Goal: Task Accomplishment & Management: Manage account settings

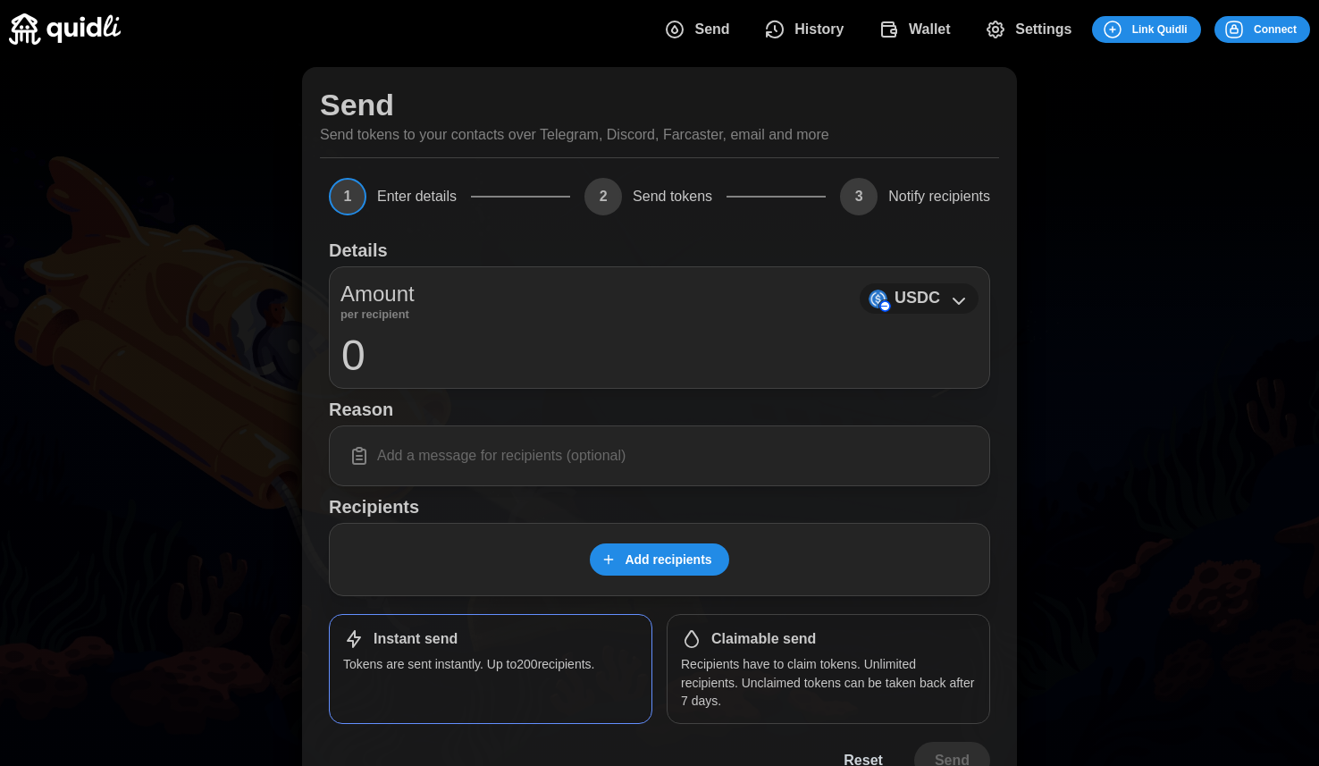
click at [950, 301] on icon at bounding box center [958, 300] width 21 height 21
click at [950, 296] on icon at bounding box center [958, 300] width 21 height 21
click at [1286, 30] on span "Connect" at bounding box center [1275, 29] width 43 height 25
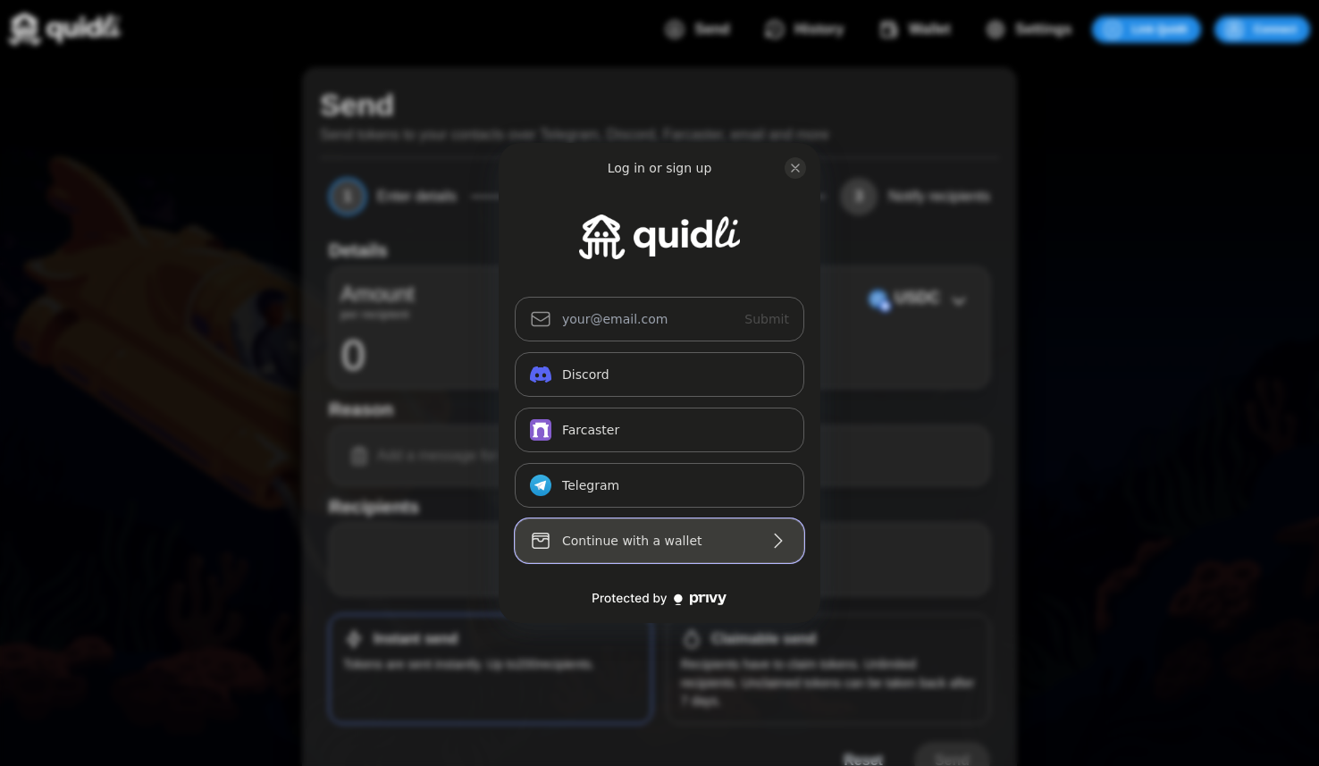
click at [696, 539] on div "Continue with a wallet" at bounding box center [659, 540] width 195 height 21
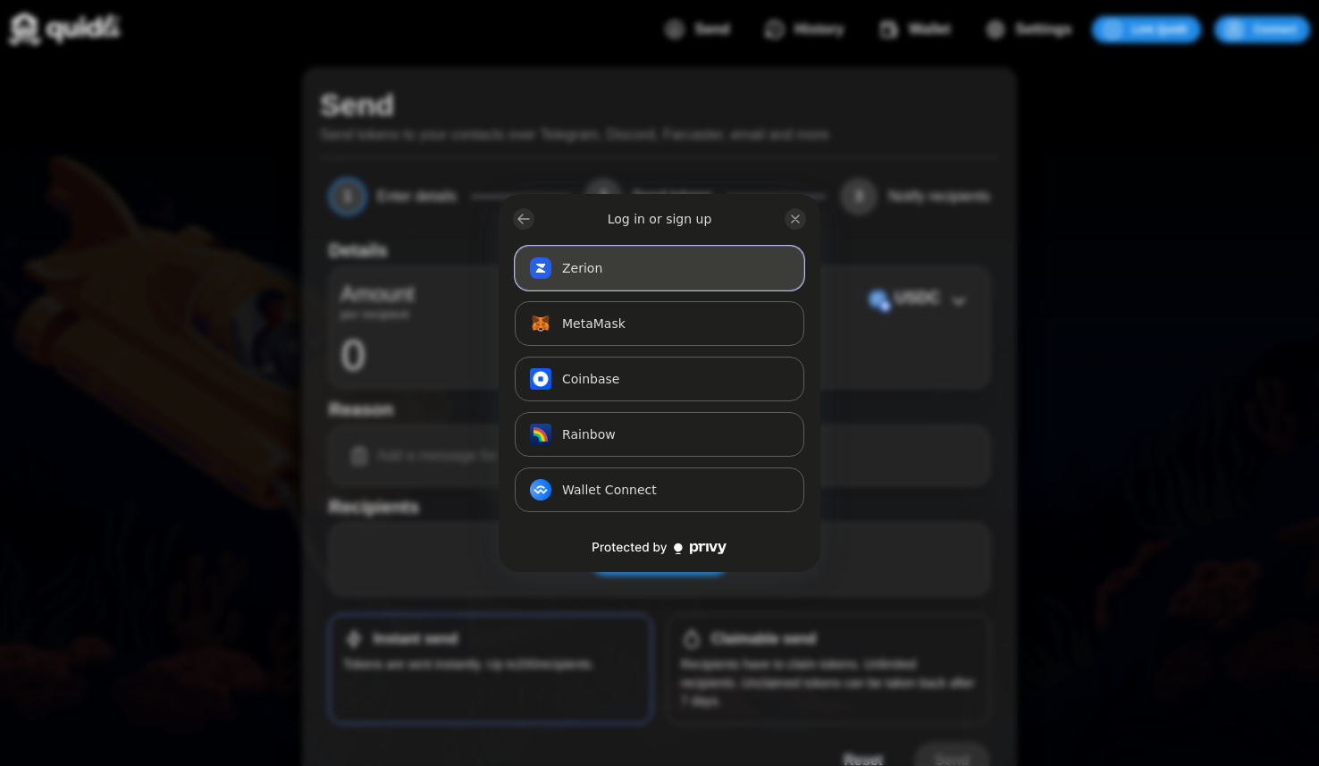
click at [606, 261] on button "Zerion Connect" at bounding box center [660, 268] width 290 height 45
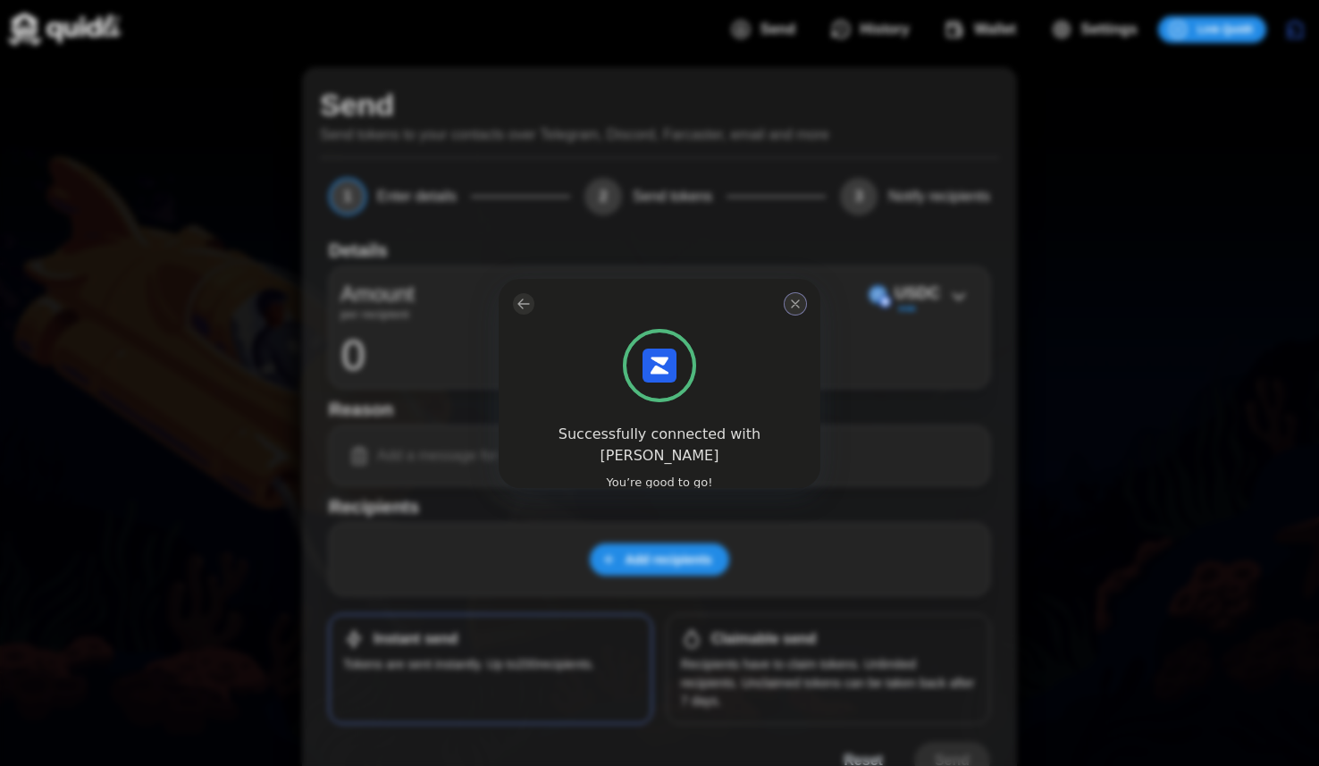
click at [792, 300] on icon "close modal" at bounding box center [795, 304] width 14 height 14
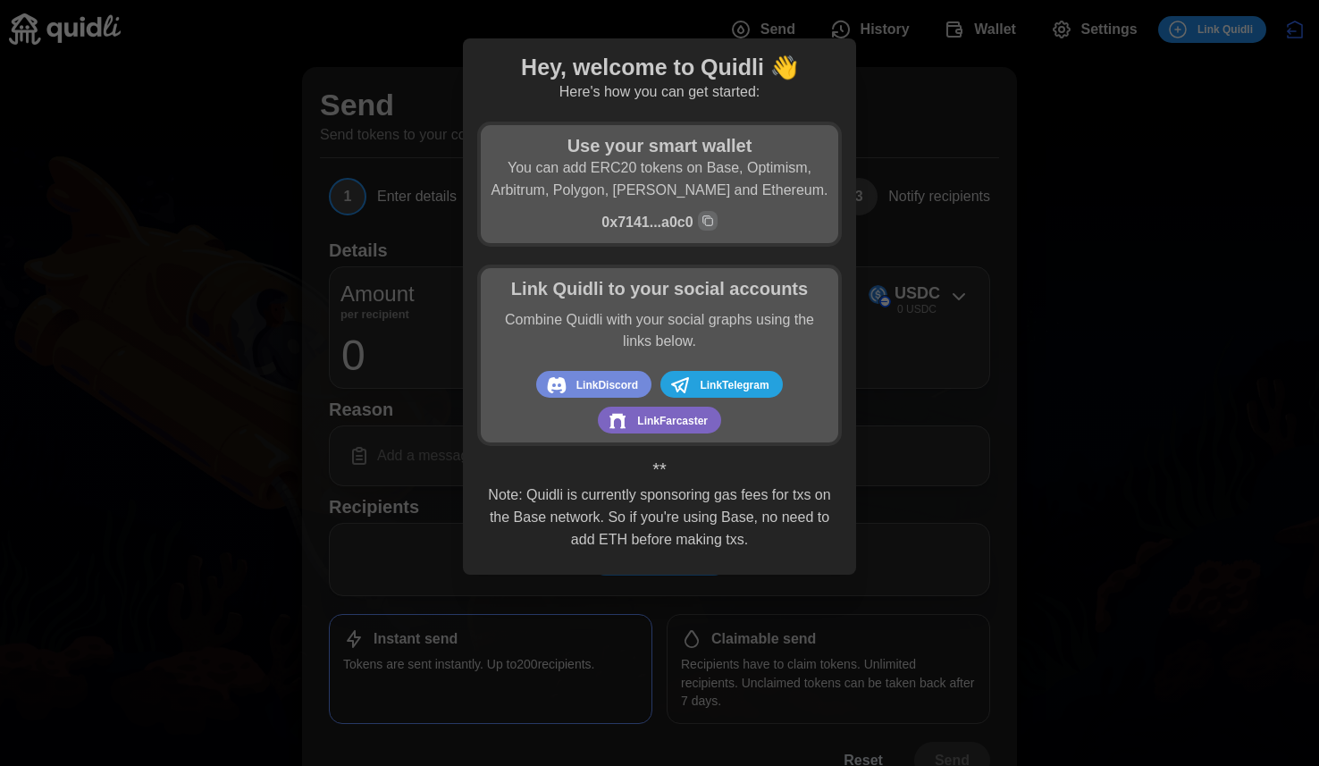
click at [738, 515] on p "Note: Quidli is currently sponsoring gas fees for txs on the Base network. So i…" at bounding box center [659, 517] width 347 height 66
click at [799, 521] on p "Note: Quidli is currently sponsoring gas fees for txs on the Base network. So i…" at bounding box center [659, 517] width 347 height 66
click at [1221, 230] on div at bounding box center [659, 383] width 1319 height 766
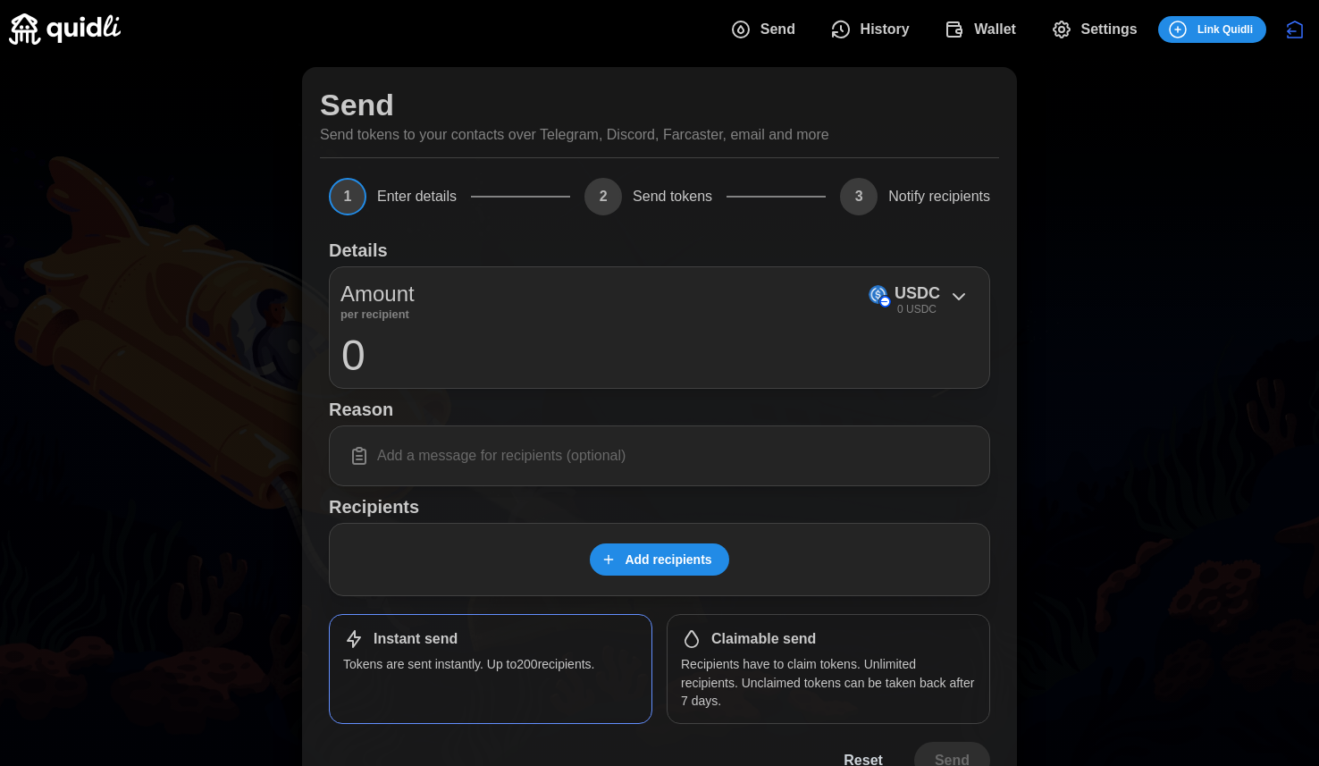
click at [988, 29] on span "Wallet" at bounding box center [995, 30] width 42 height 36
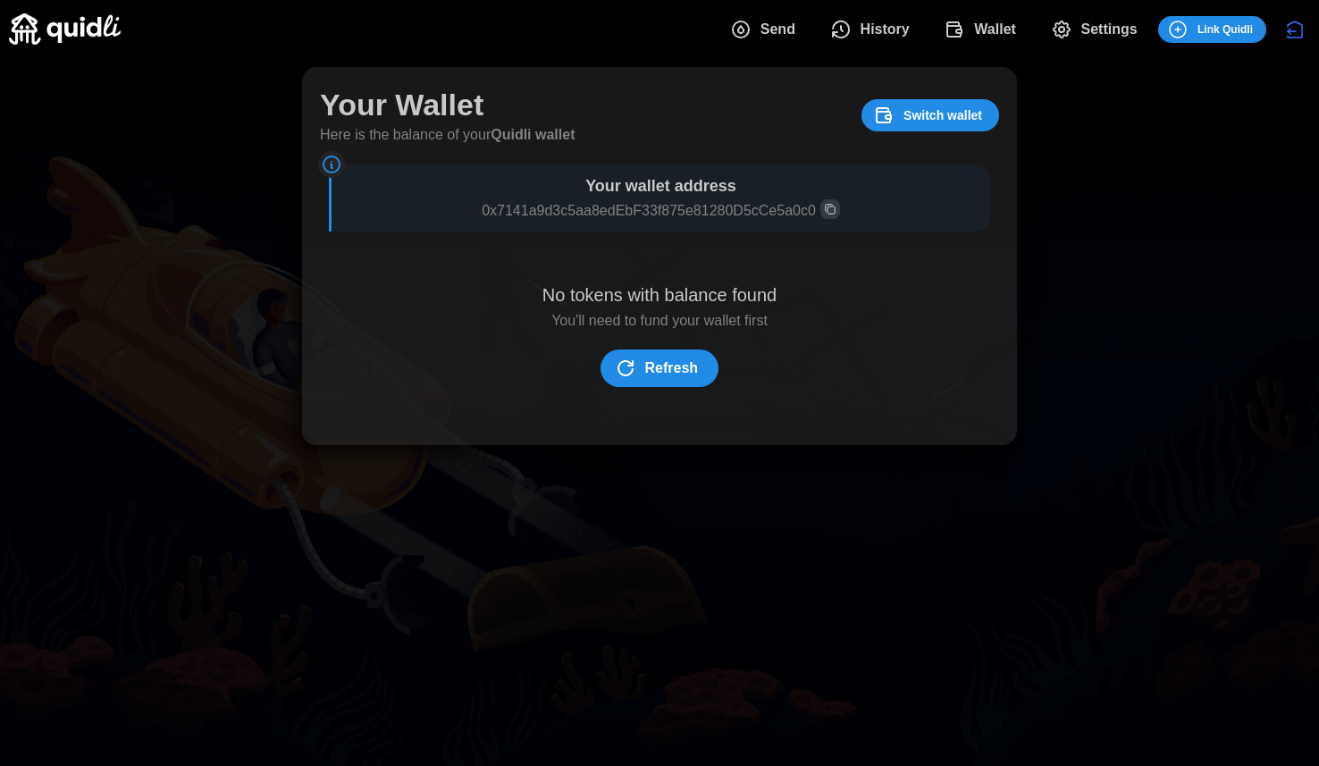
click at [882, 35] on span "History" at bounding box center [884, 30] width 49 height 36
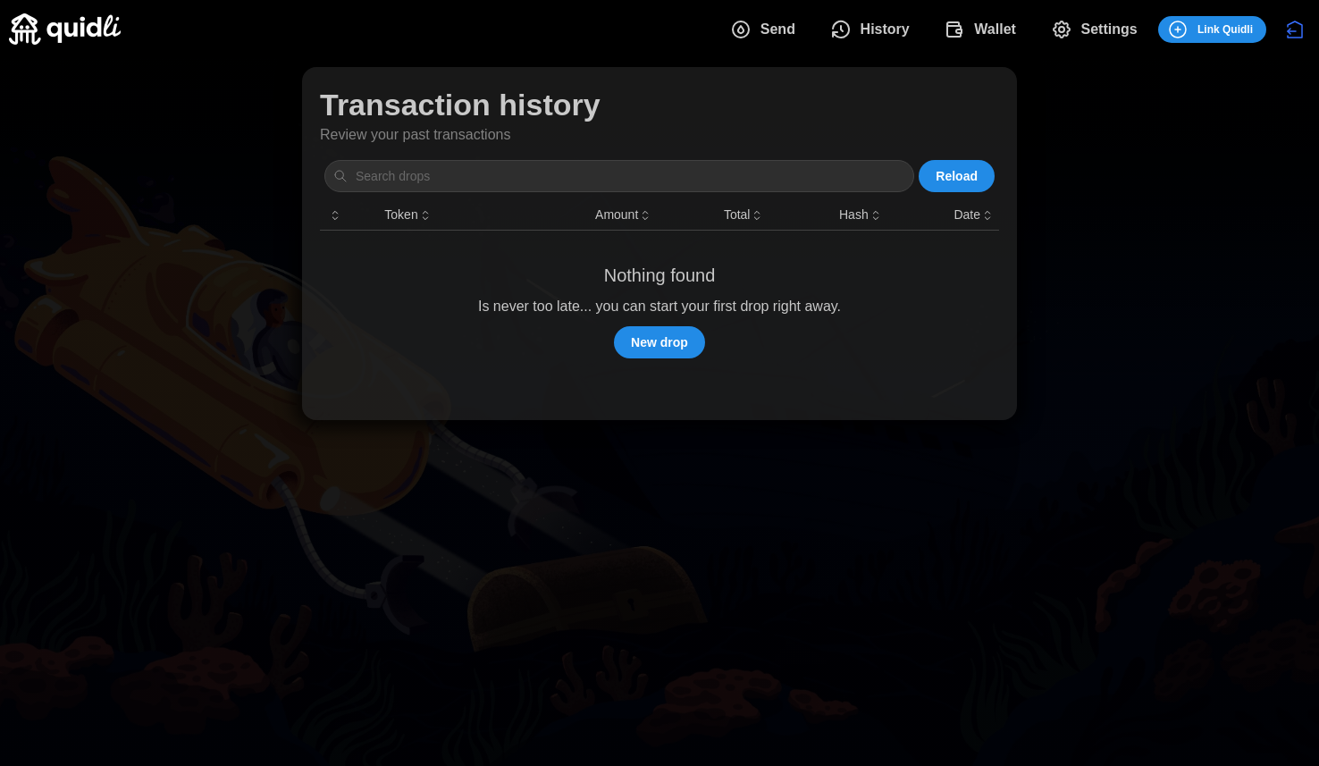
click at [768, 19] on span "Send" at bounding box center [777, 30] width 35 height 36
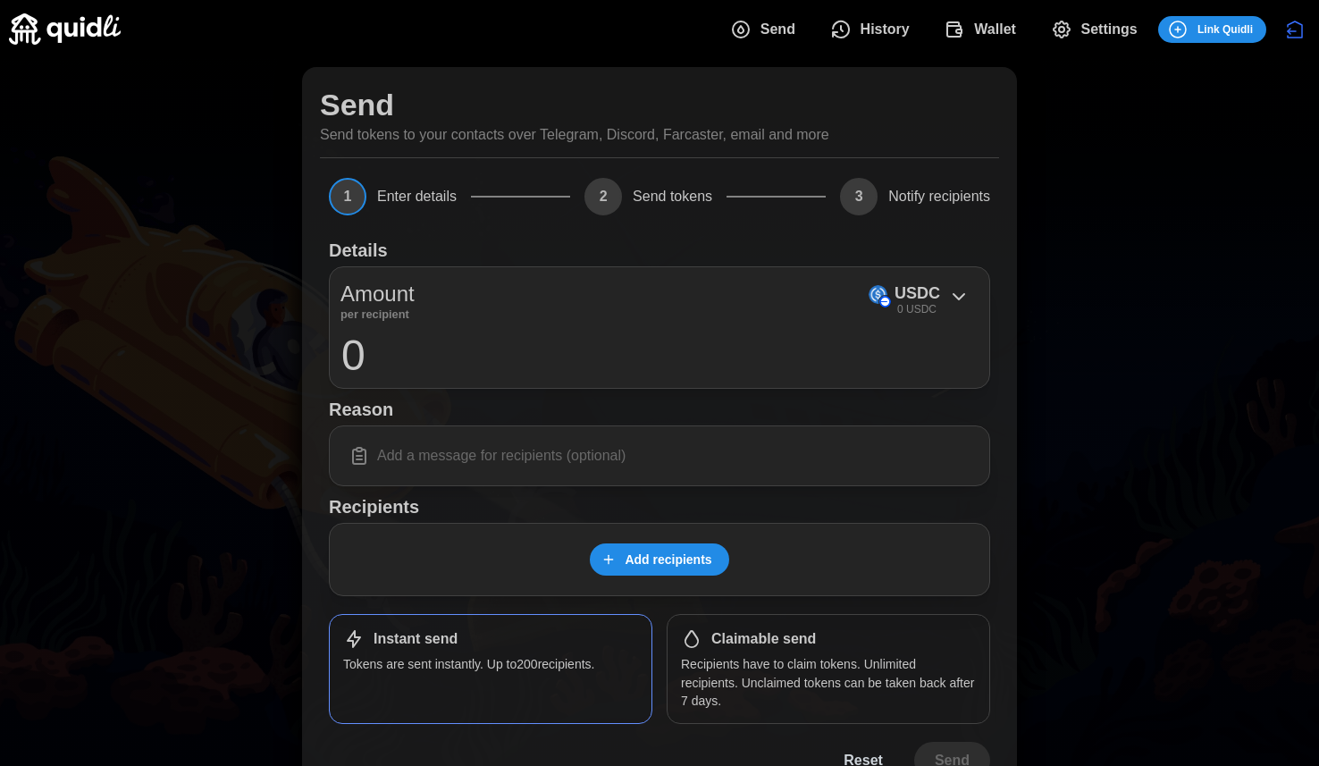
click at [68, 22] on img at bounding box center [65, 28] width 112 height 31
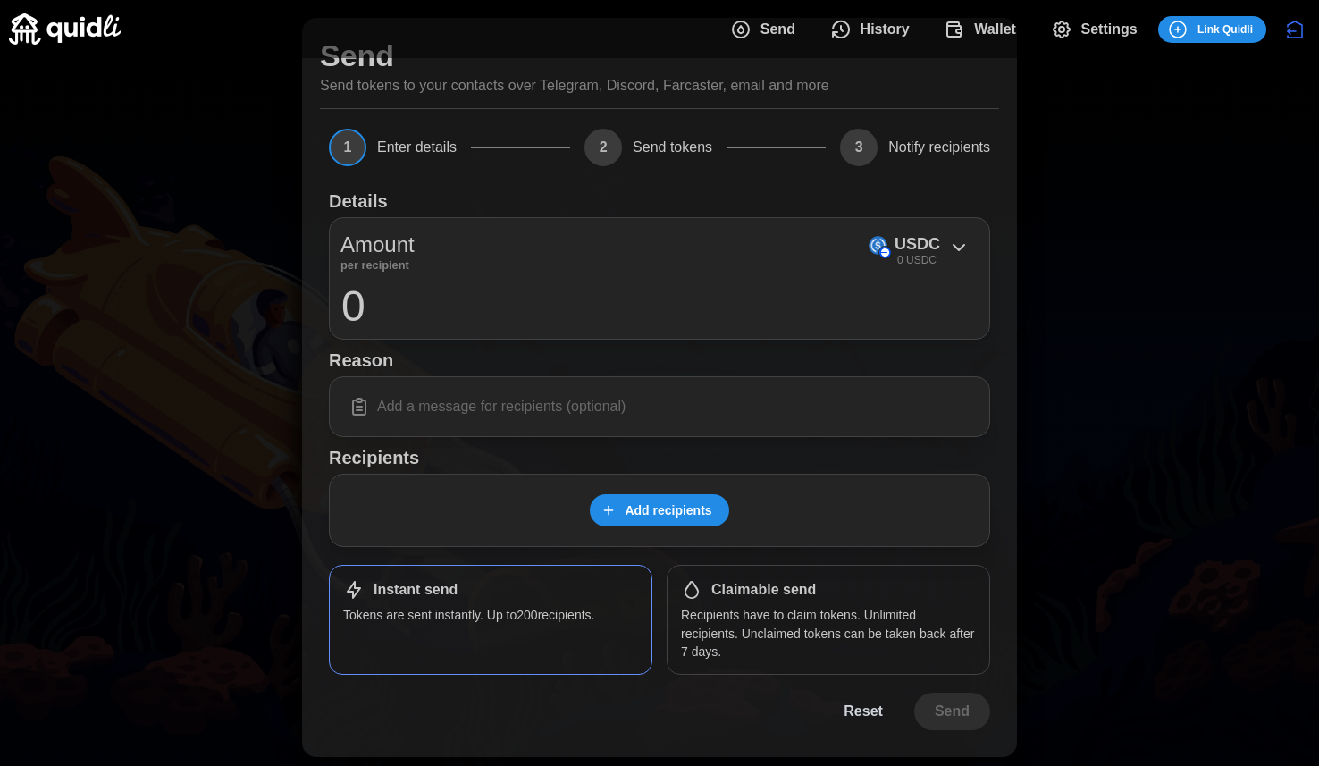
click at [896, 34] on span "History" at bounding box center [884, 30] width 49 height 36
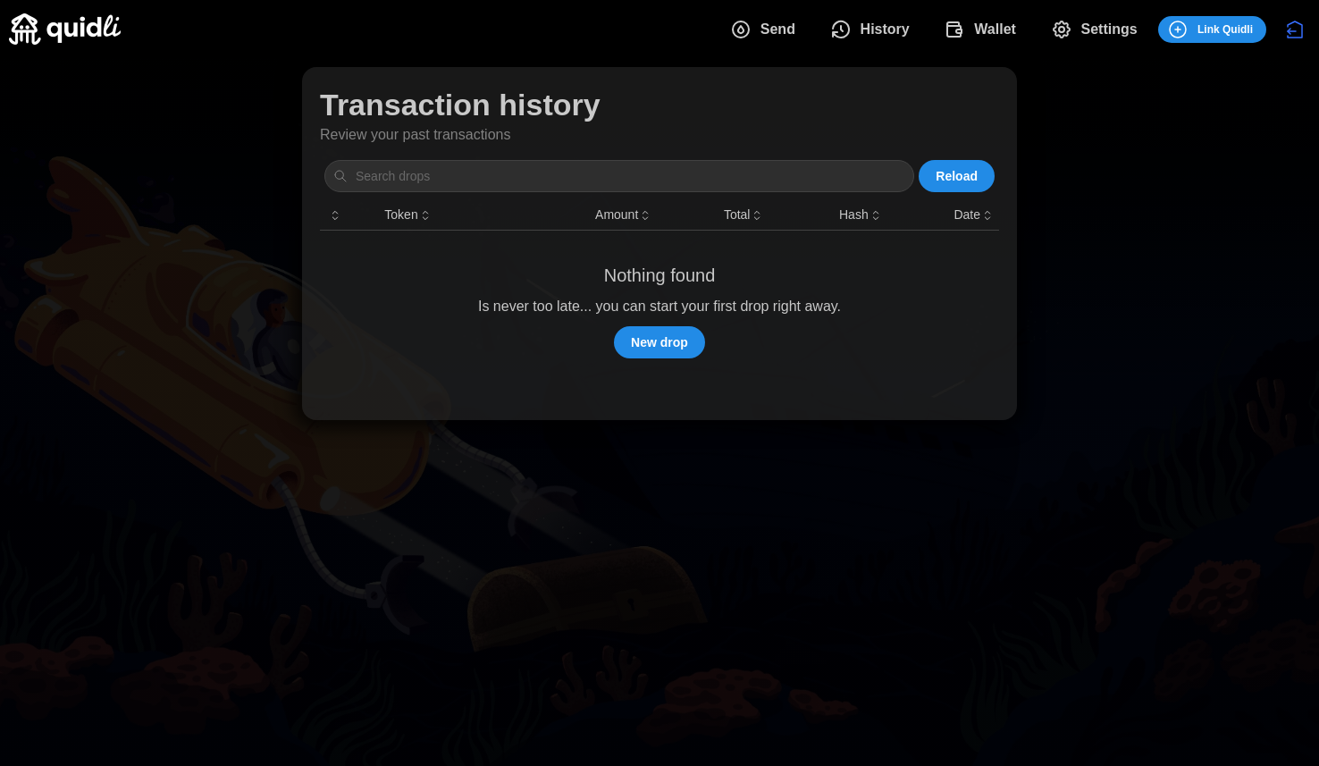
click at [969, 23] on span "Wallet" at bounding box center [980, 30] width 72 height 36
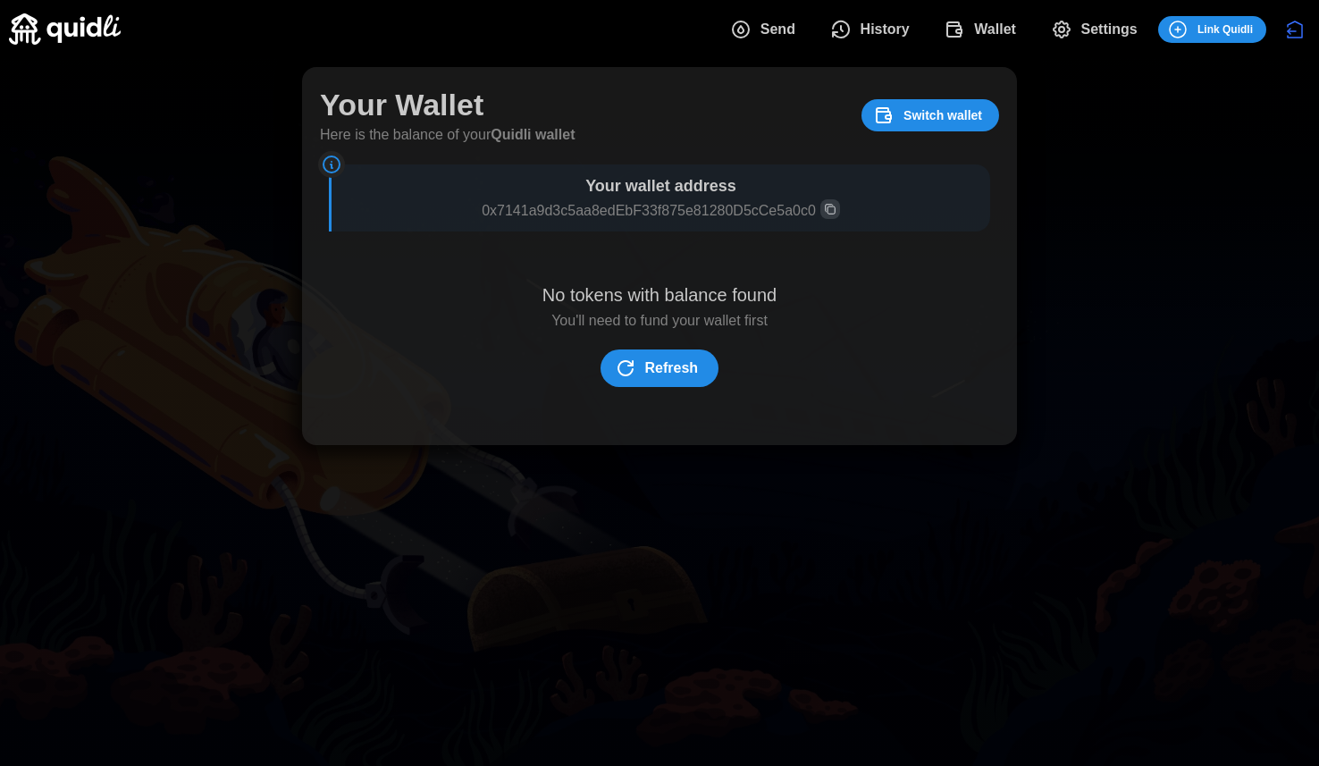
click at [1114, 29] on span "Settings" at bounding box center [1109, 30] width 56 height 36
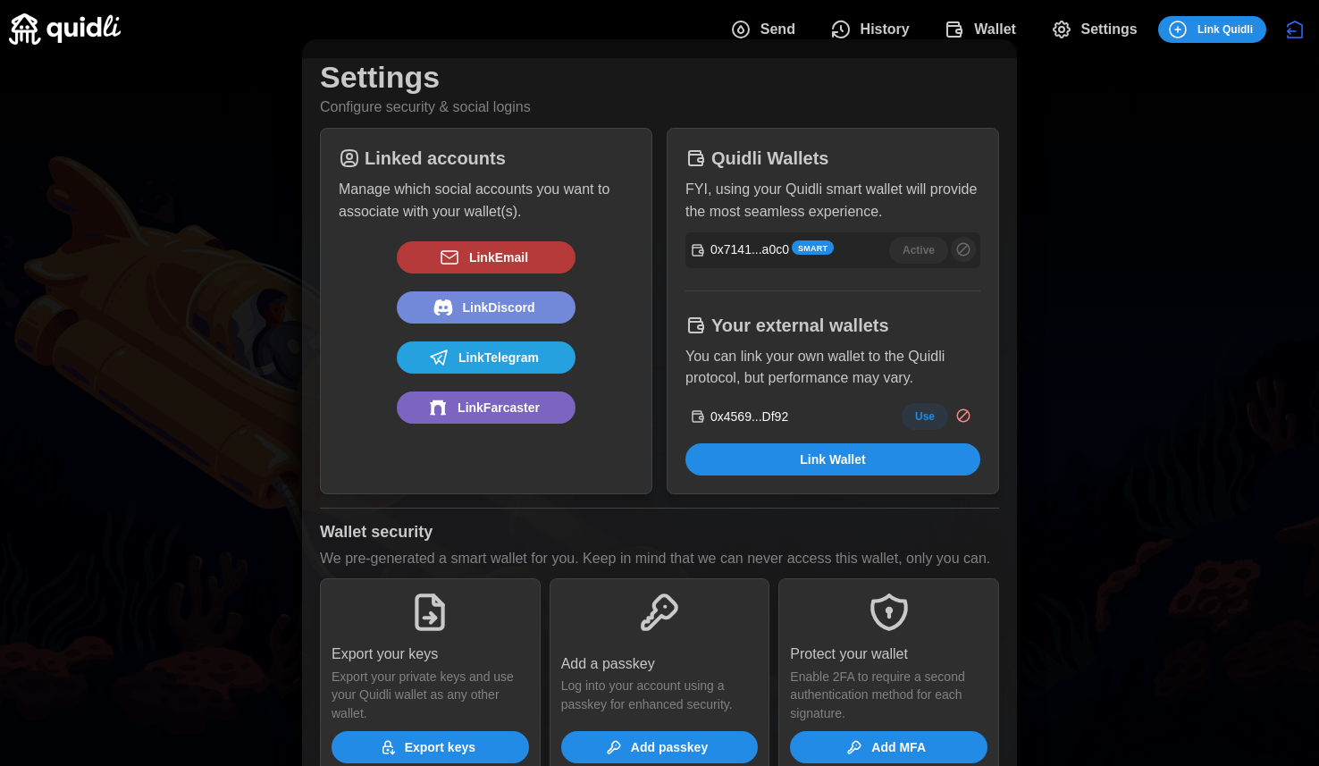
scroll to position [63, 0]
